Goal: Information Seeking & Learning: Learn about a topic

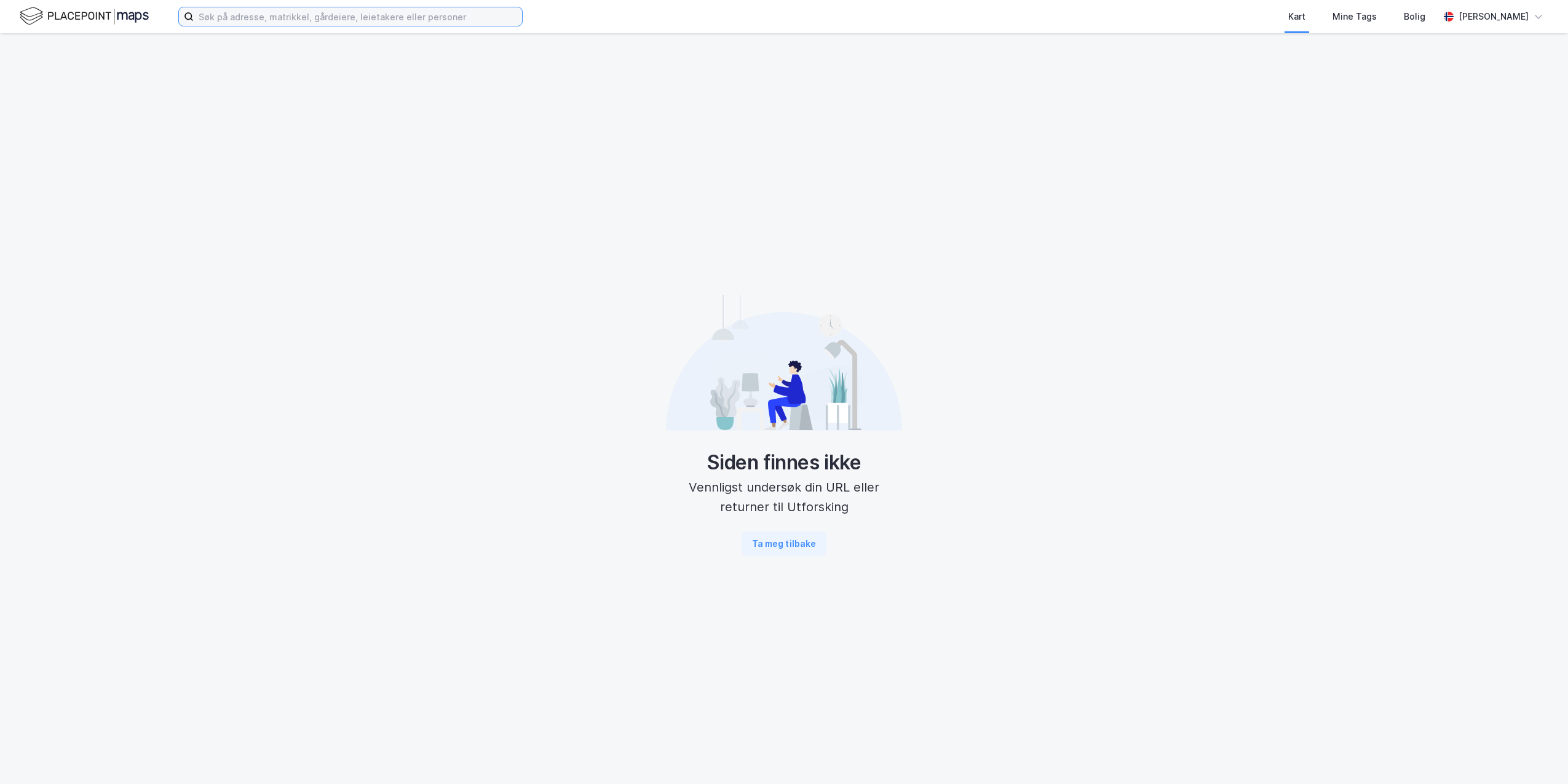
click at [236, 19] on input at bounding box center [357, 16] width 328 height 18
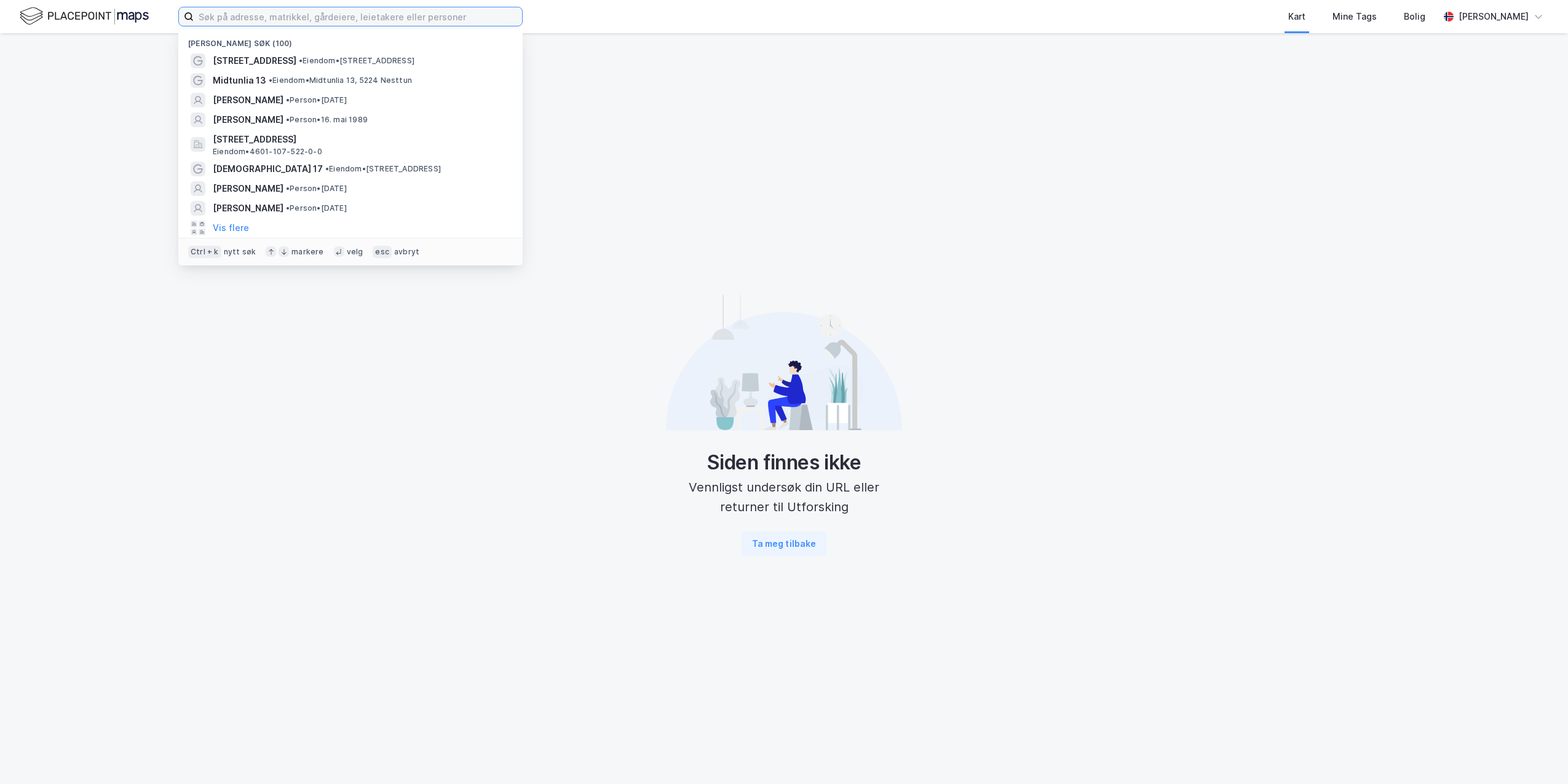
paste input "Espehaugen 48"
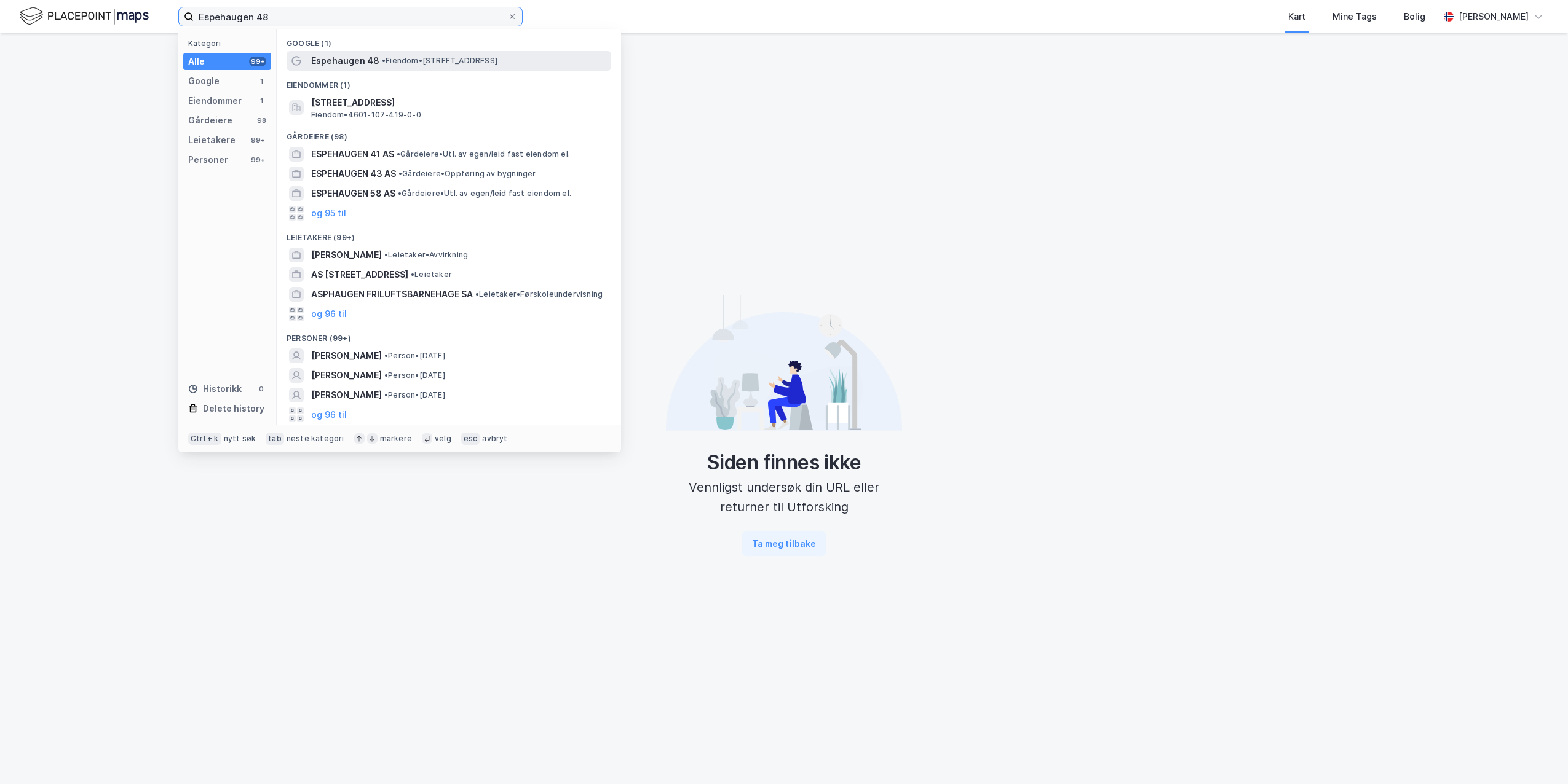
type input "Espehaugen 48"
click at [337, 65] on span "Espehaugen 48" at bounding box center [345, 61] width 68 height 15
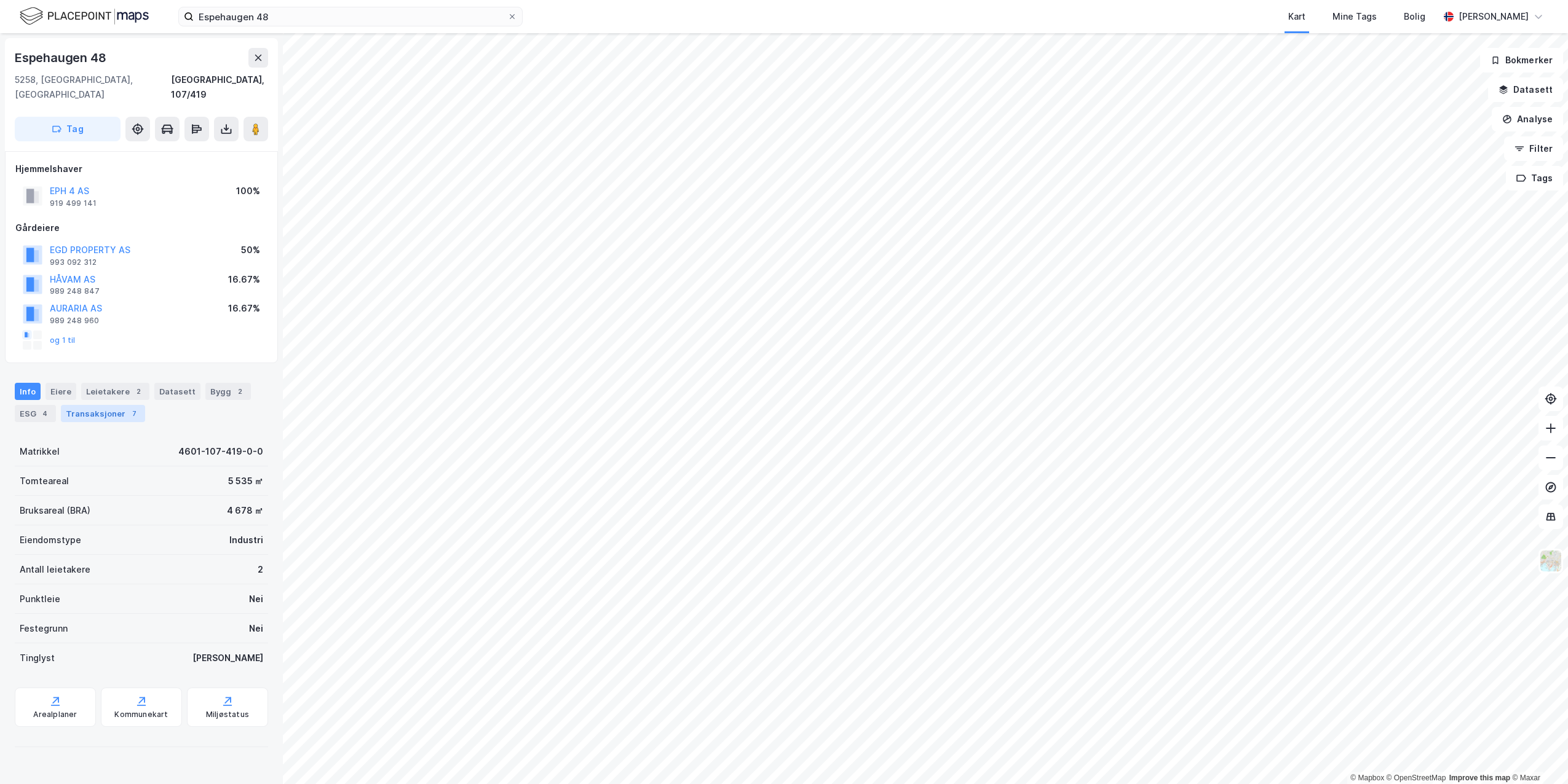
click at [108, 405] on div "Transaksjoner 7" at bounding box center [103, 414] width 85 height 17
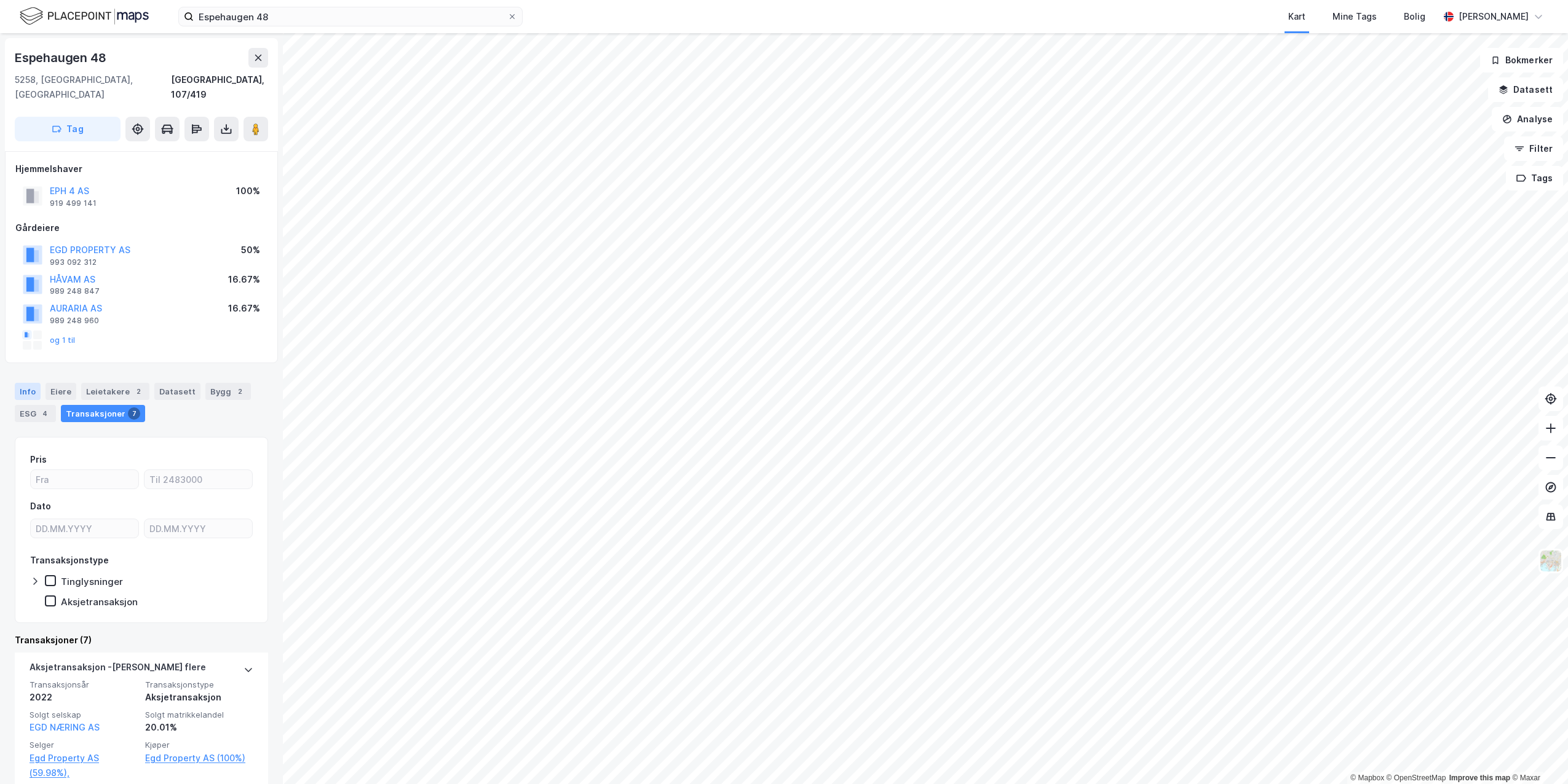
click at [25, 383] on div "Info" at bounding box center [27, 391] width 26 height 17
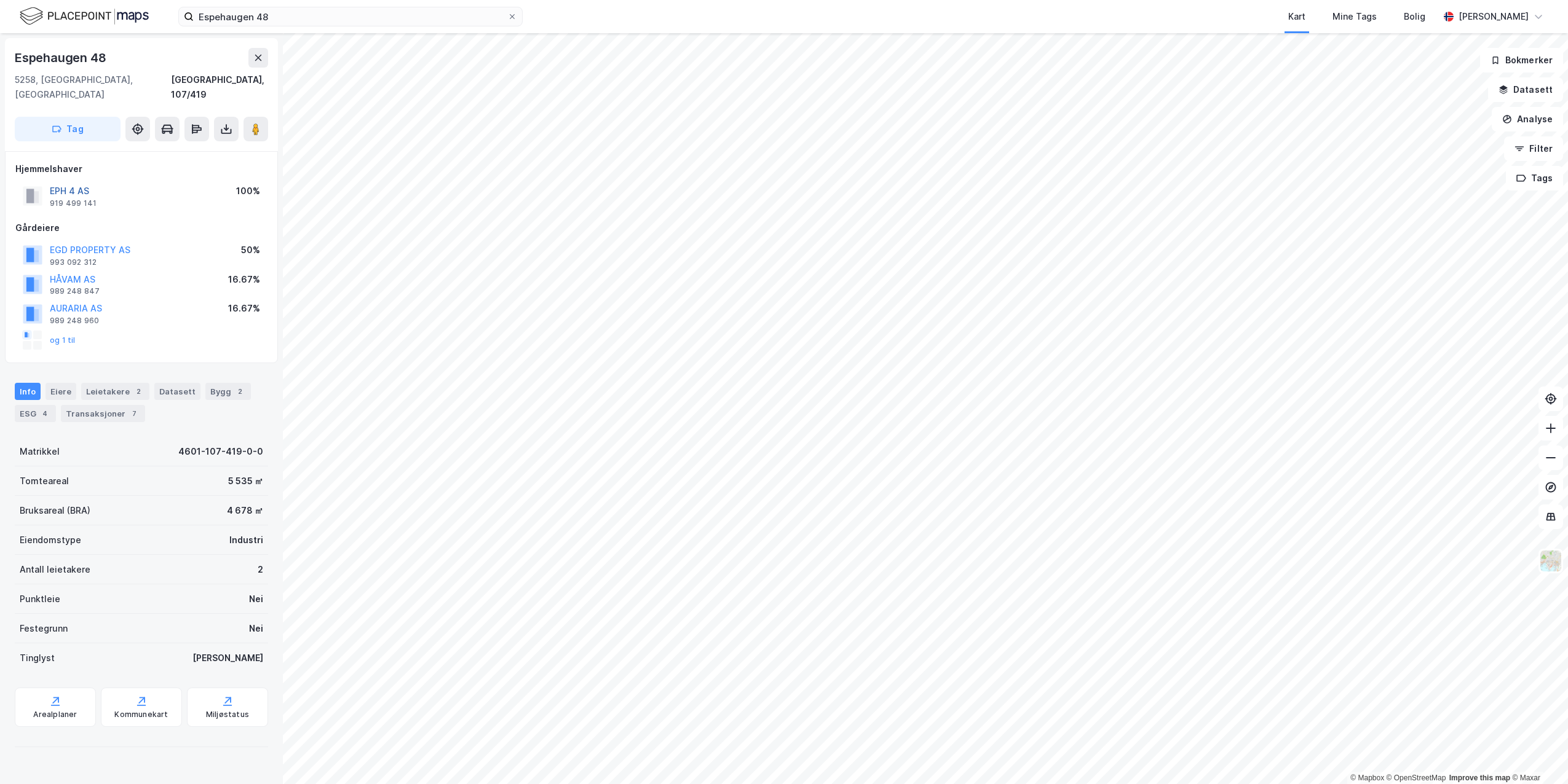
click at [0, 0] on button "EPH 4 AS" at bounding box center [0, 0] width 0 height 0
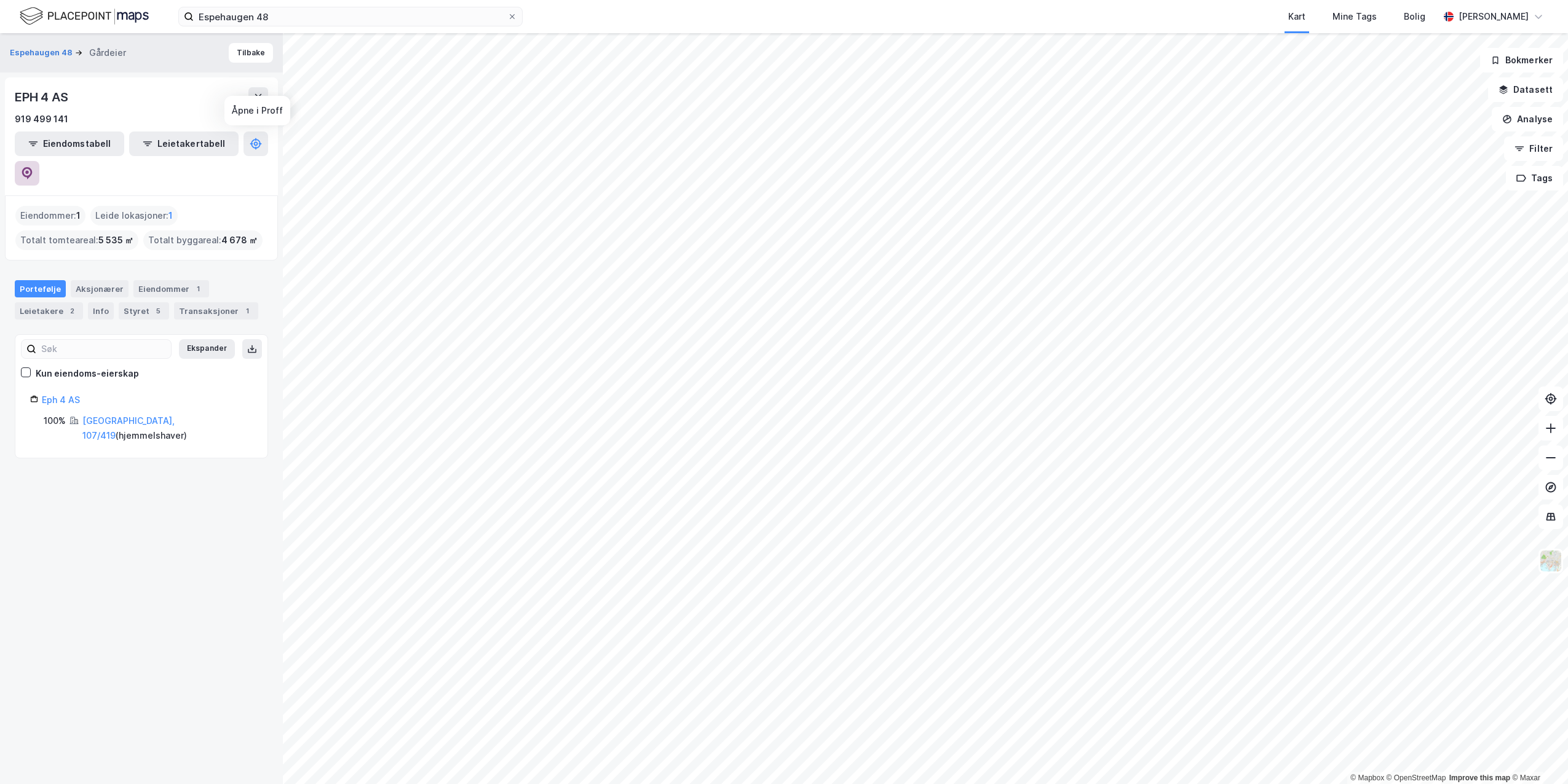
click at [32, 167] on icon at bounding box center [28, 173] width 11 height 13
drag, startPoint x: 284, startPoint y: 16, endPoint x: 129, endPoint y: 17, distance: 155.0
click at [129, 17] on div "Espehaugen 48 Kart Mine Tags Bolig [PERSON_NAME]" at bounding box center [784, 16] width 1568 height 33
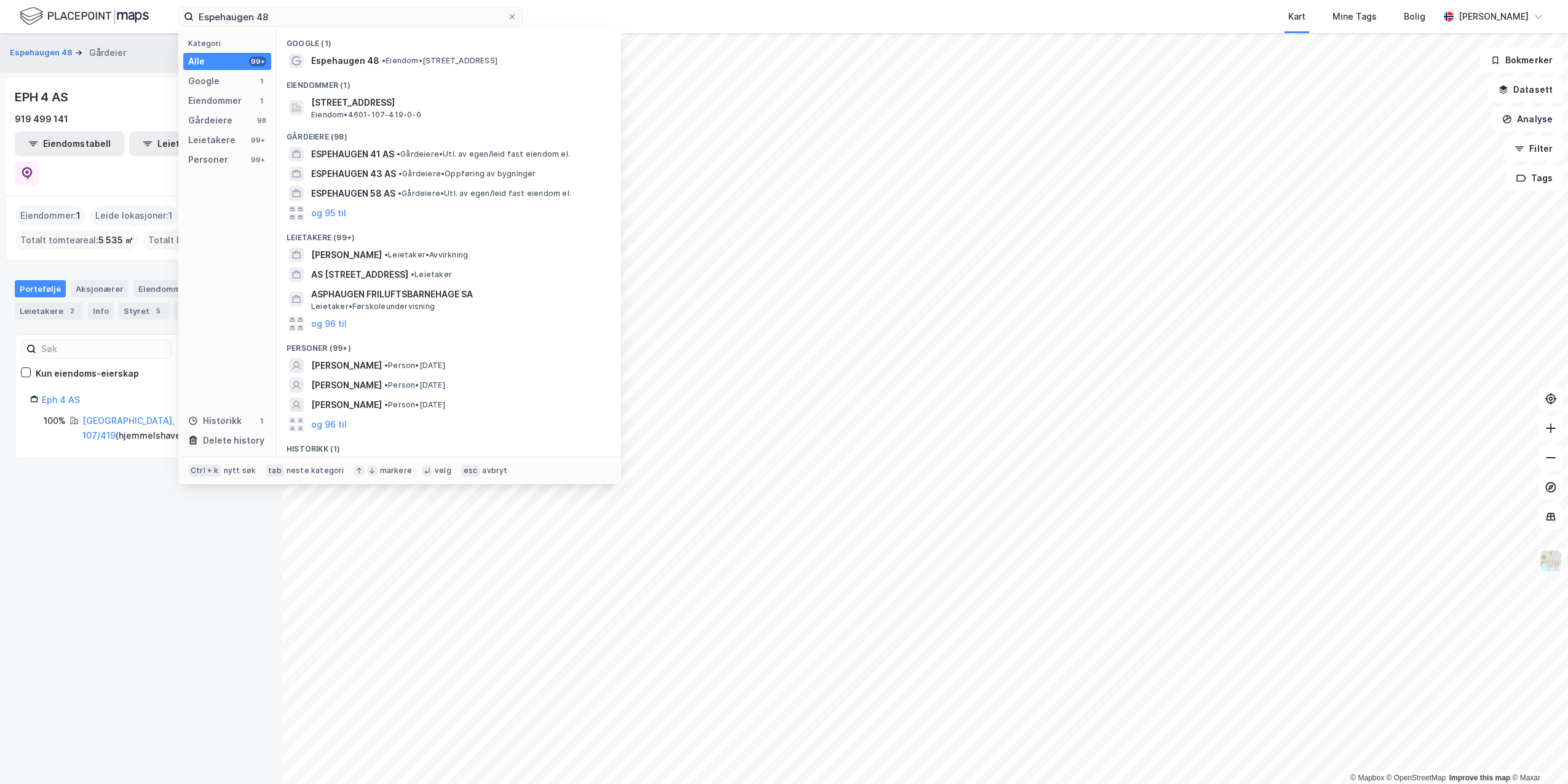
click at [65, 641] on div "Espehaugen 48 Gårdeier Tilbake EPH 4 AS 919 499 141 Eiendomstabell Leietakertab…" at bounding box center [141, 408] width 283 height 751
